Goal: Task Accomplishment & Management: Complete application form

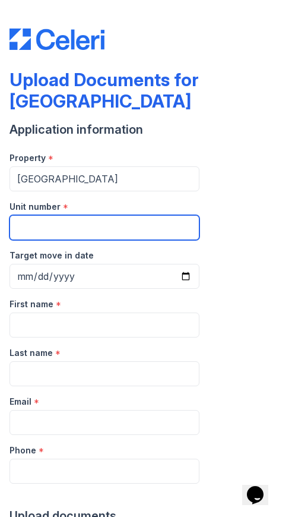
click at [49, 228] on input "Unit number" at bounding box center [105, 227] width 190 height 25
type input "1201N"
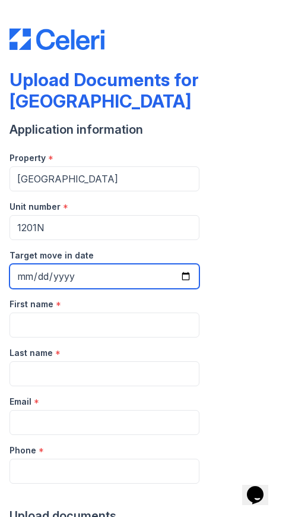
click at [34, 284] on input "Target move in date" at bounding box center [105, 276] width 190 height 25
type input "[DATE]"
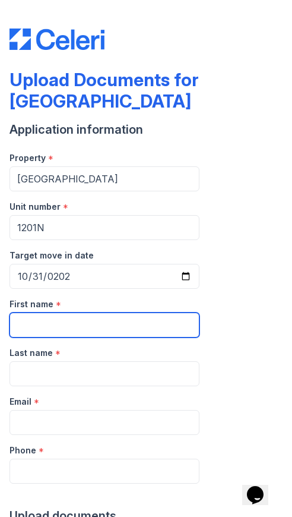
click at [48, 332] on input "First name" at bounding box center [105, 325] width 190 height 25
type input "[PERSON_NAME]"
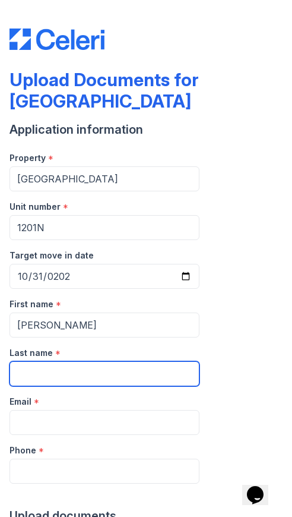
click at [28, 368] on input "Last name" at bounding box center [105, 373] width 190 height 25
type input "[PERSON_NAME]"
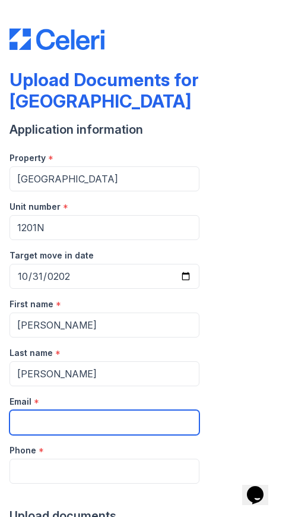
click at [26, 420] on input "Email" at bounding box center [105, 422] width 190 height 25
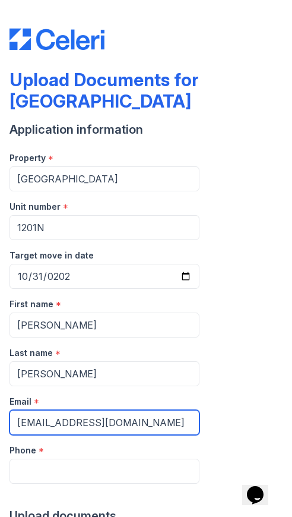
type input "[EMAIL_ADDRESS][DOMAIN_NAME]"
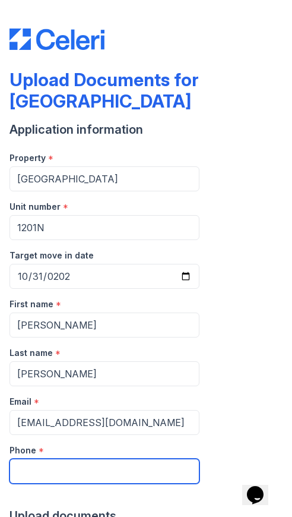
click at [26, 467] on input "Phone" at bounding box center [105, 471] width 190 height 25
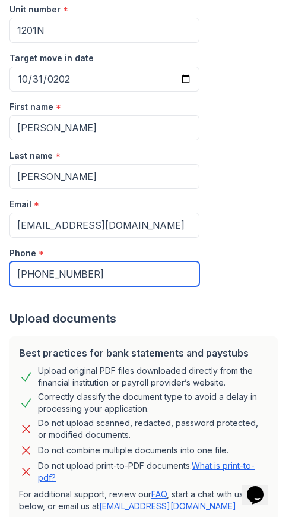
scroll to position [211, 0]
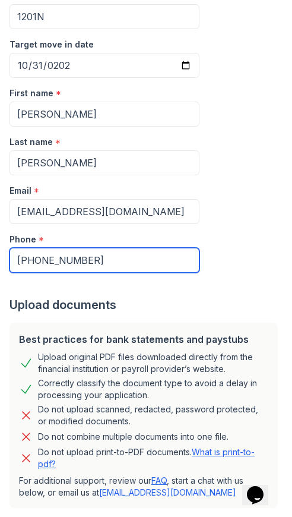
type input "[PHONE_NUMBER]"
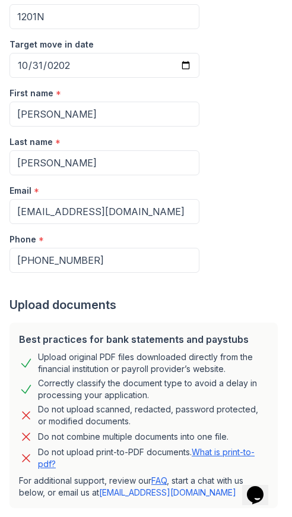
click at [221, 446] on p "Do not upload print-to-PDF documents. What is print-to-pdf?" at bounding box center [153, 458] width 231 height 24
click at [128, 332] on div "Best practices for bank statements and paystubs" at bounding box center [144, 339] width 250 height 14
click at [20, 332] on div "Best practices for bank statements and paystubs" at bounding box center [144, 339] width 250 height 14
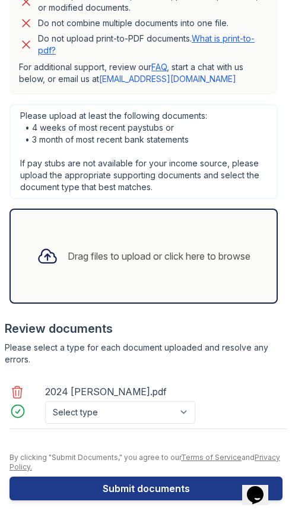
scroll to position [632, 0]
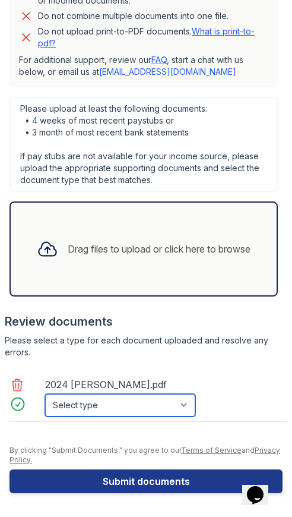
click at [192, 402] on select "Select type Paystub Bank Statement Offer Letter Tax Documents Benefit Award Let…" at bounding box center [120, 405] width 150 height 23
select select "tax_documents"
click at [45, 394] on select "Select type Paystub Bank Statement Offer Letter Tax Documents Benefit Award Let…" at bounding box center [120, 405] width 150 height 23
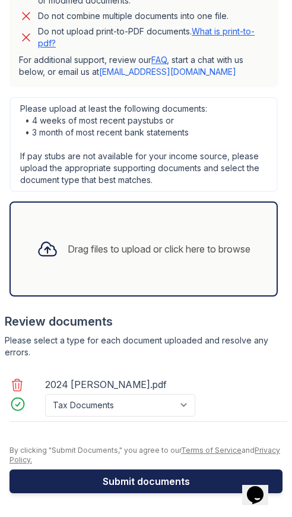
click at [125, 484] on button "Submit documents" at bounding box center [146, 482] width 273 height 24
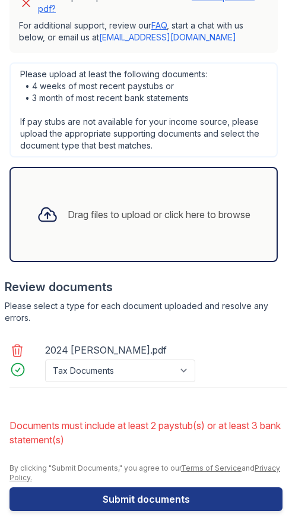
scroll to position [713, 0]
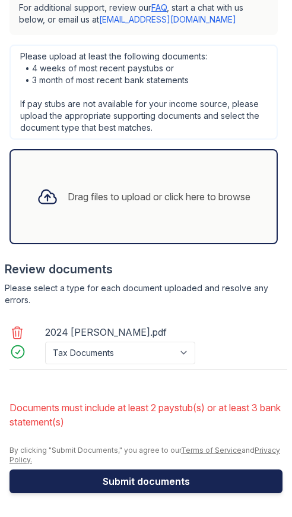
click at [158, 486] on button "Submit documents" at bounding box center [146, 482] width 273 height 24
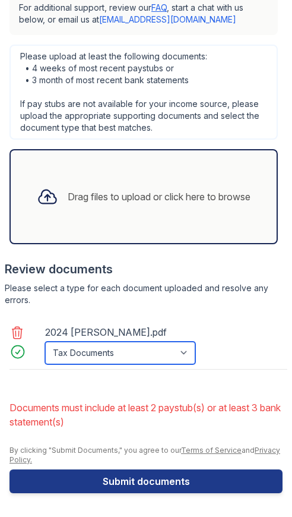
click at [185, 354] on select "Paystub Bank Statement Offer Letter Tax Documents Benefit Award Letter Investme…" at bounding box center [120, 353] width 150 height 23
click at [45, 342] on select "Paystub Bank Statement Offer Letter Tax Documents Benefit Award Letter Investme…" at bounding box center [120, 353] width 150 height 23
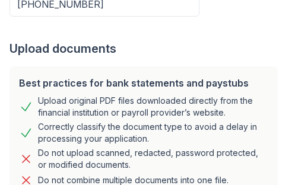
scroll to position [602, 0]
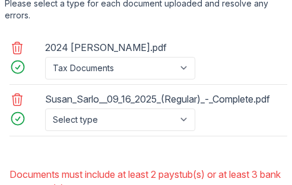
scroll to position [983, 0]
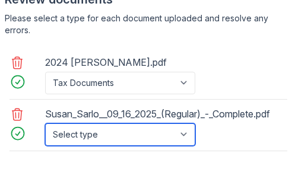
click at [185, 146] on select "Select type Paystub Bank Statement Offer Letter Tax Documents Benefit Award Let…" at bounding box center [120, 135] width 150 height 23
select select "paystub"
click at [45, 137] on select "Select type Paystub Bank Statement Offer Letter Tax Documents Benefit Award Let…" at bounding box center [120, 135] width 150 height 23
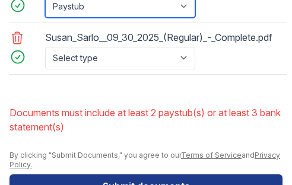
scroll to position [1100, 0]
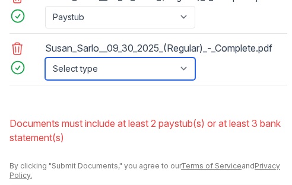
click at [187, 80] on select "Select type Paystub Bank Statement Offer Letter Tax Documents Benefit Award Let…" at bounding box center [120, 69] width 150 height 23
select select "paystub"
click at [45, 80] on select "Select type Paystub Bank Statement Offer Letter Tax Documents Benefit Award Let…" at bounding box center [120, 69] width 150 height 23
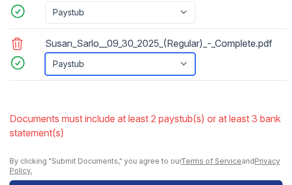
scroll to position [1176, 0]
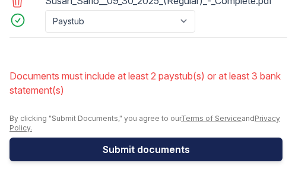
click at [130, 151] on button "Submit documents" at bounding box center [146, 150] width 273 height 24
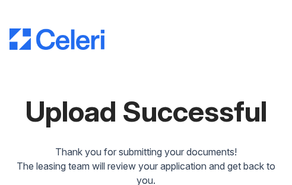
scroll to position [21, 0]
